Goal: Check status

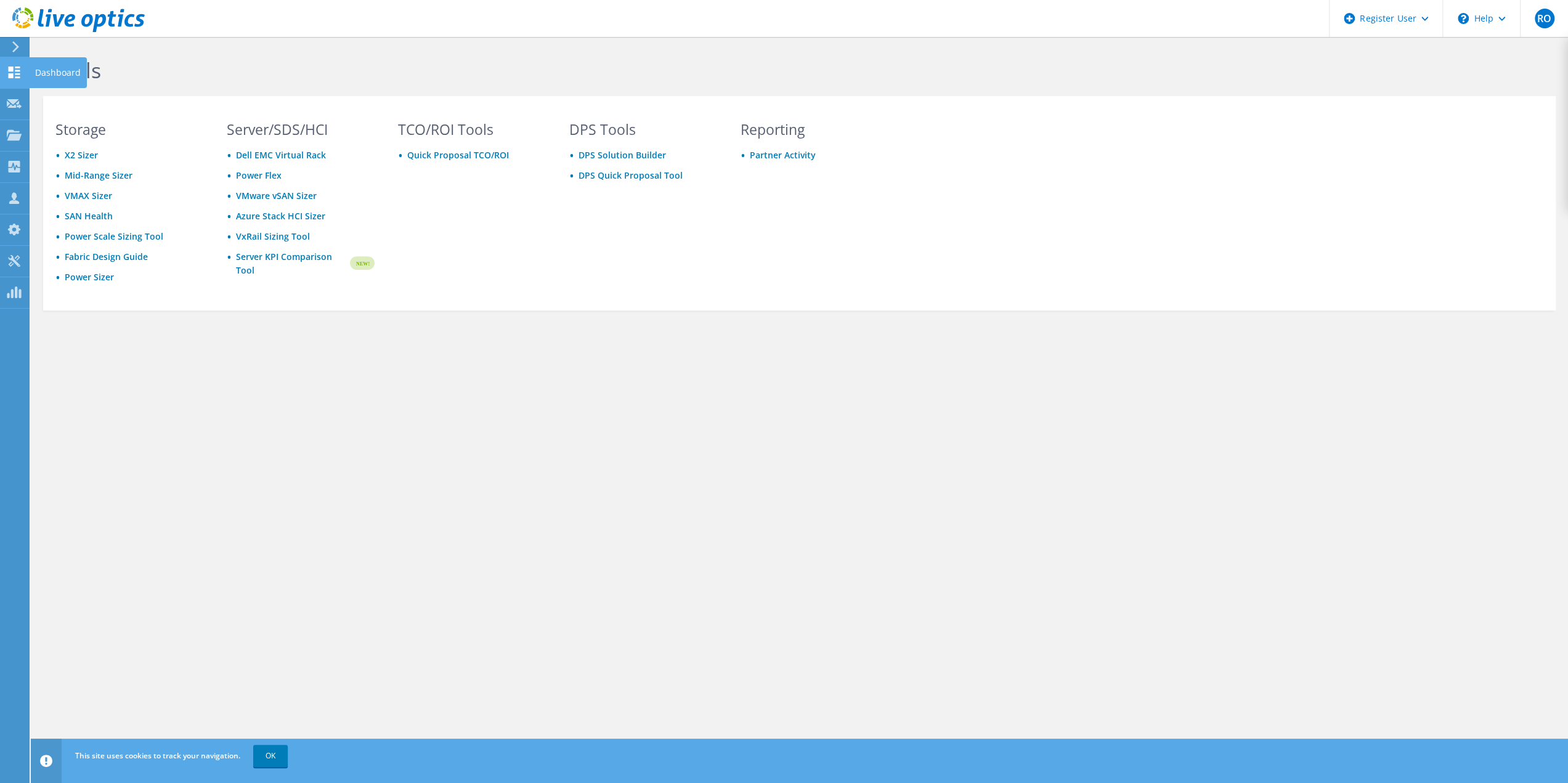
click at [44, 65] on div "Dashboard" at bounding box center [58, 73] width 58 height 31
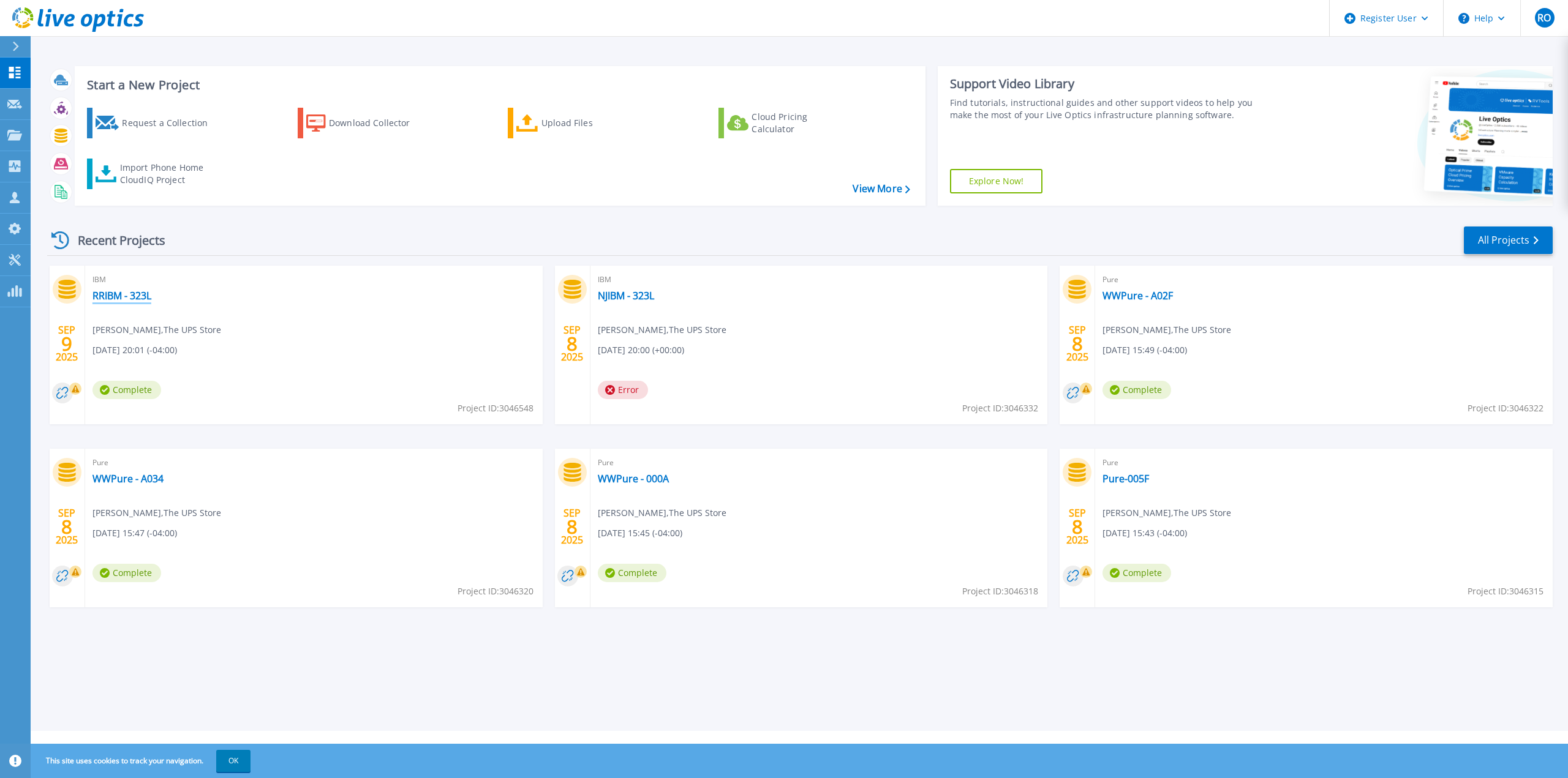
click at [128, 294] on link "RRIBM - 323L" at bounding box center [122, 295] width 59 height 13
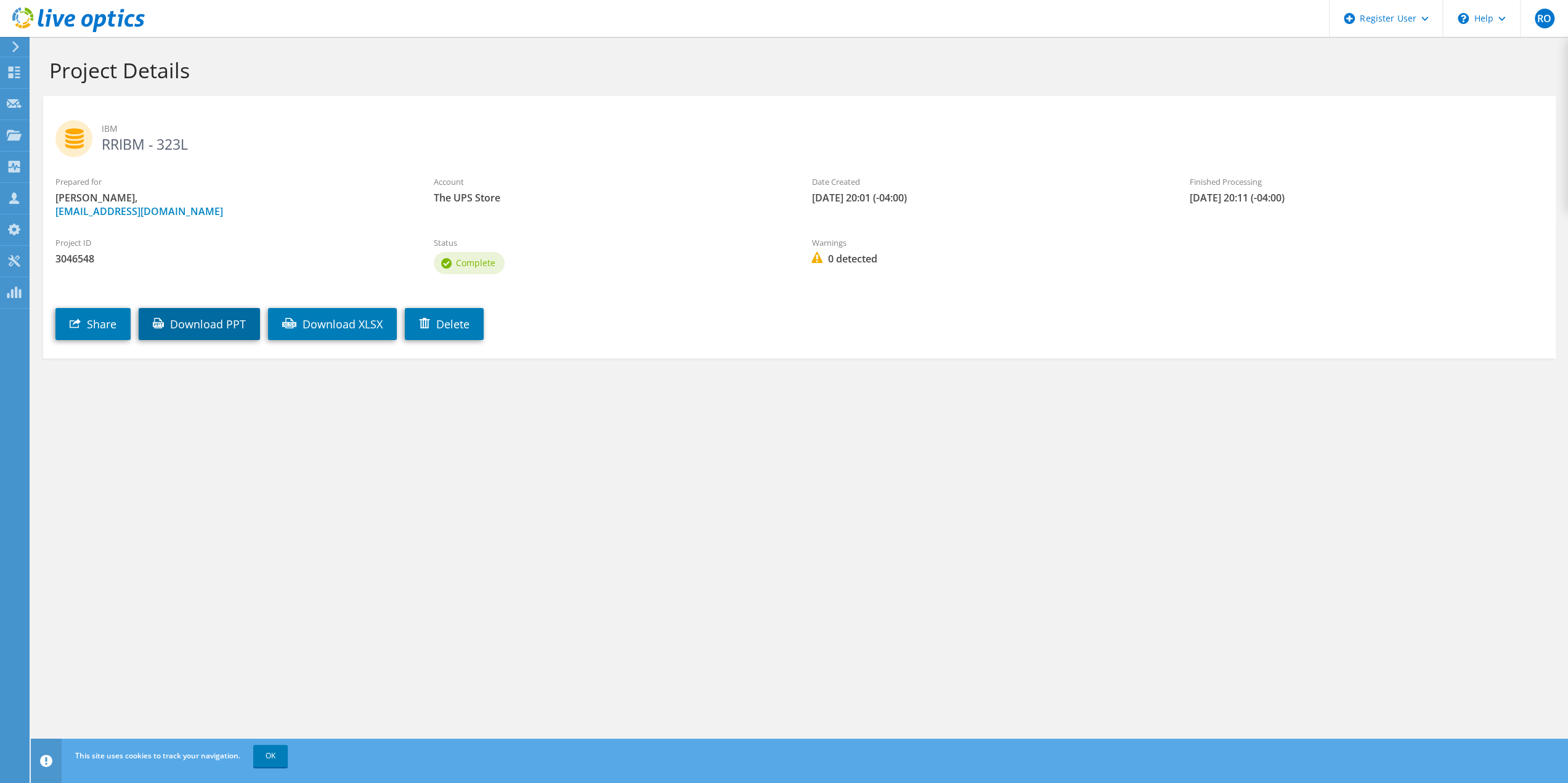
click at [216, 324] on link "Download PPT" at bounding box center [199, 323] width 121 height 32
click at [255, 221] on div "Prepared for SriKanth Ananthapadmanabha, sananthapadmanabha@ups.com" at bounding box center [232, 196] width 379 height 54
click at [420, 426] on section "Project Details IBM RRIBM - 323L Prepared for SriKanth Ananthapadmanabha, sanan…" at bounding box center [799, 234] width 1537 height 395
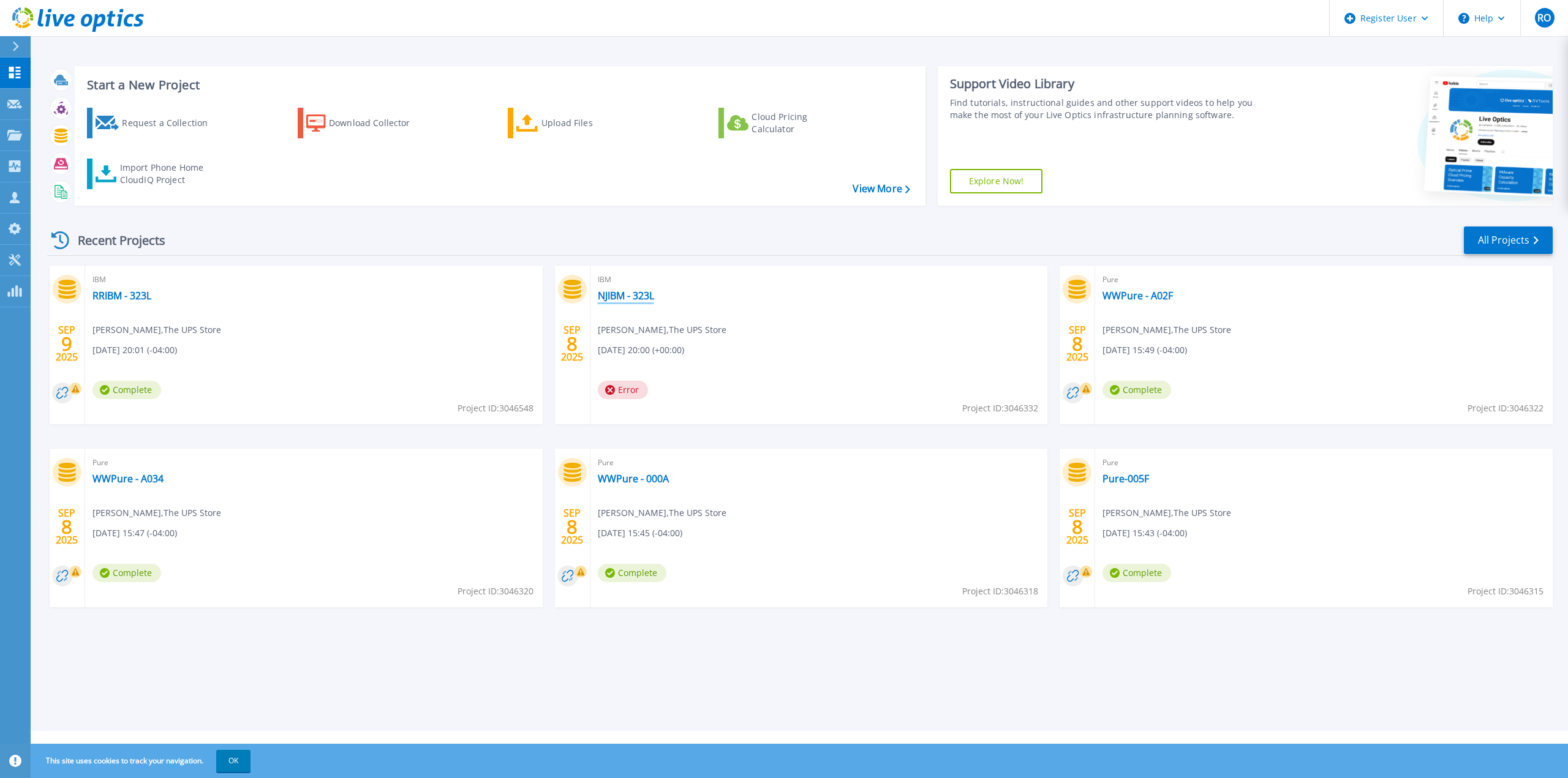
click at [624, 298] on link "NJIBM - 323L" at bounding box center [626, 295] width 56 height 13
click at [117, 292] on link "RRIBM - 323L" at bounding box center [122, 295] width 59 height 13
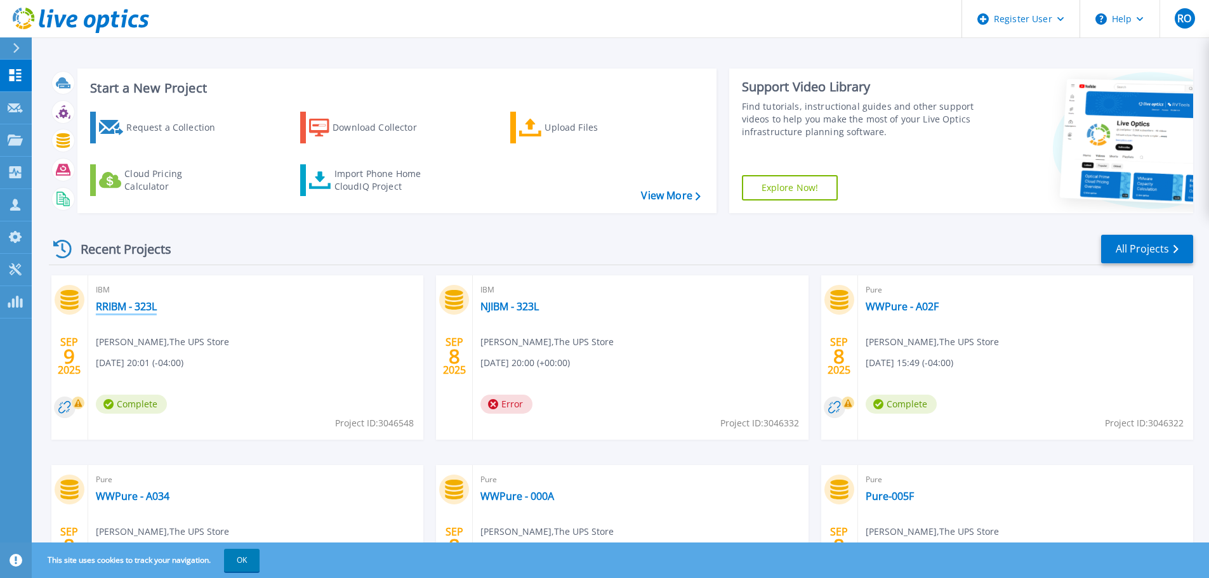
click at [111, 305] on link "RRIBM - 323L" at bounding box center [126, 306] width 61 height 13
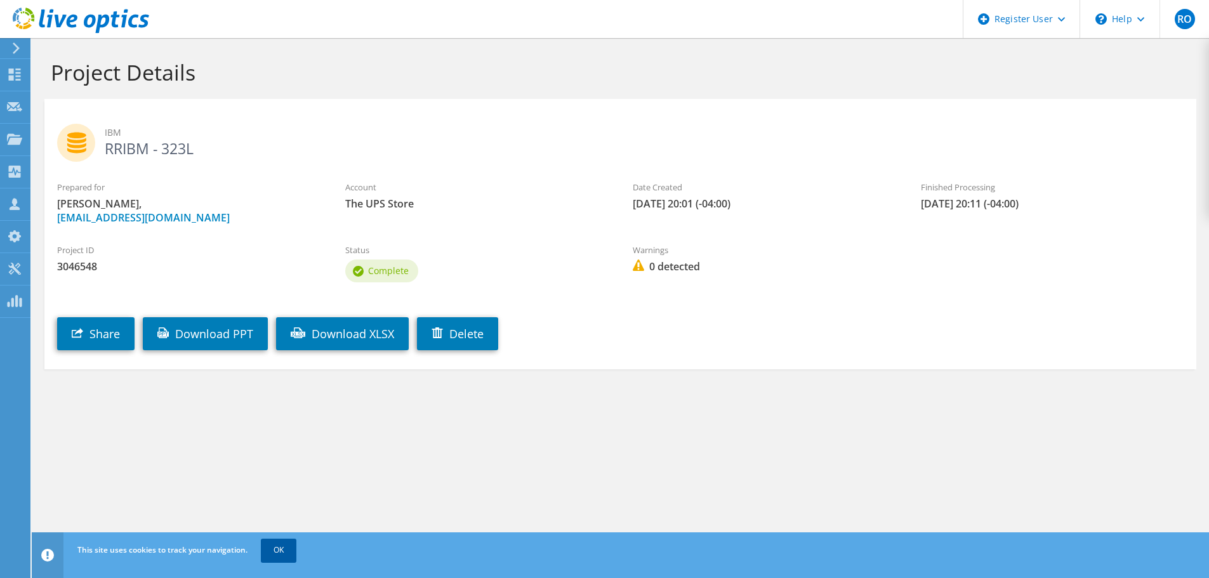
click at [284, 554] on link "OK" at bounding box center [279, 550] width 36 height 23
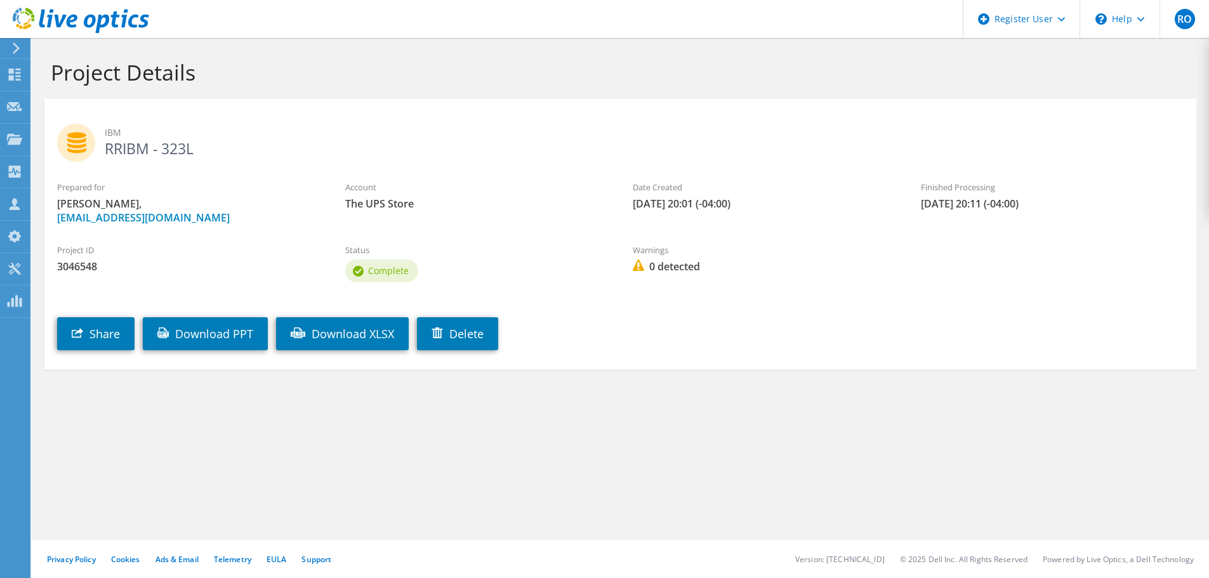
click at [86, 267] on span "3046548" at bounding box center [188, 266] width 263 height 14
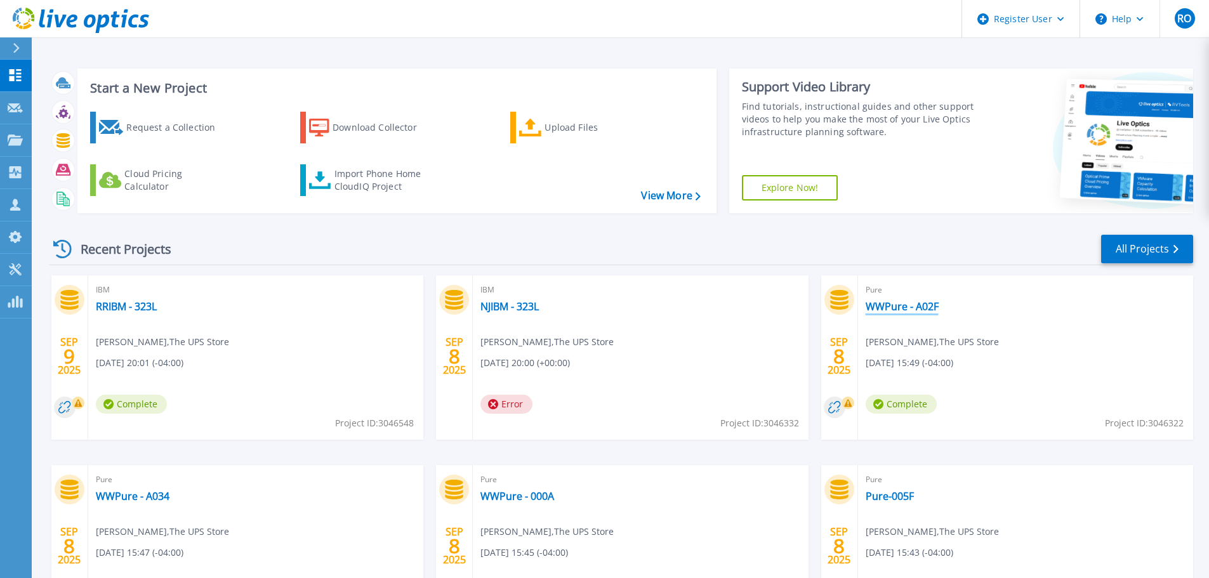
click at [894, 307] on link "WWPure - A02F" at bounding box center [901, 306] width 73 height 13
click at [157, 495] on link "WWPure - A034" at bounding box center [133, 496] width 74 height 13
click at [525, 500] on link "WWPure - 000A" at bounding box center [517, 496] width 74 height 13
